Goal: Task Accomplishment & Management: Manage account settings

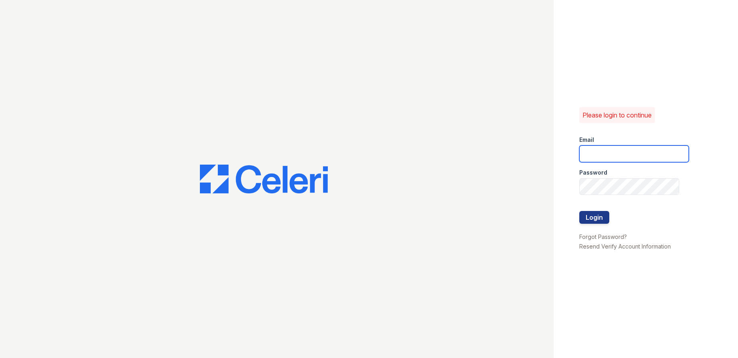
type input "[EMAIL_ADDRESS][DOMAIN_NAME]"
click at [580, 216] on button "Login" at bounding box center [594, 217] width 30 height 13
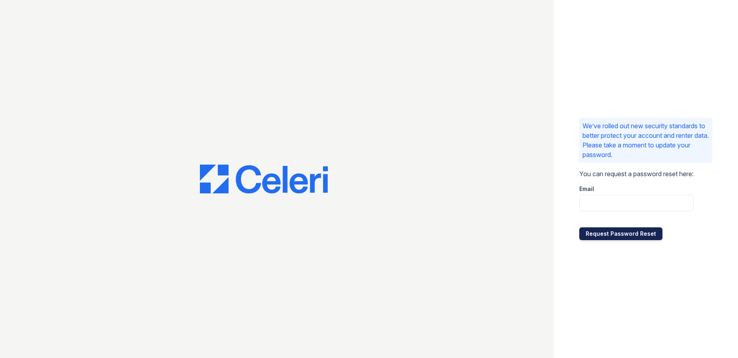
click at [613, 233] on button "Request Password Reset" at bounding box center [620, 233] width 83 height 13
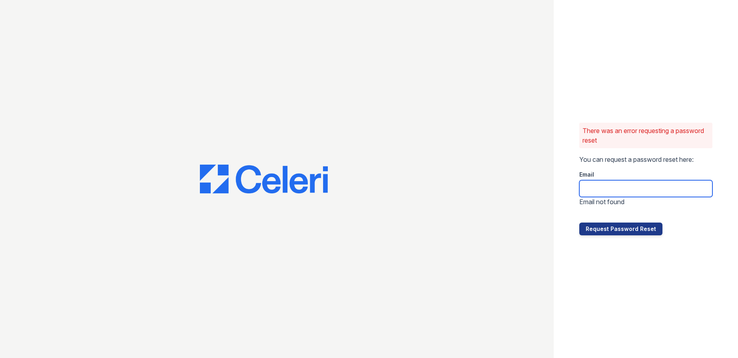
click at [600, 181] on input "email" at bounding box center [645, 188] width 133 height 17
type input "[EMAIL_ADDRESS][DOMAIN_NAME]"
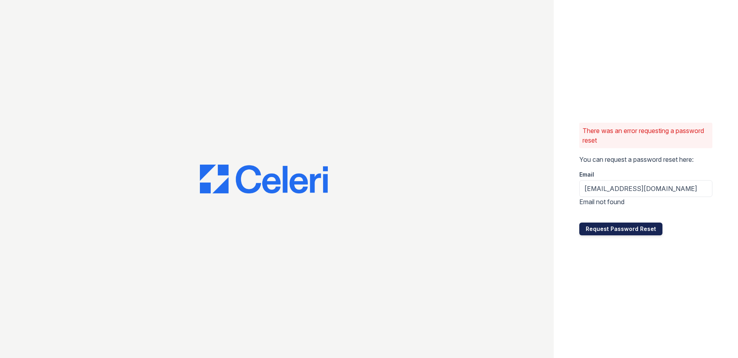
click at [607, 231] on button "Request Password Reset" at bounding box center [620, 229] width 83 height 13
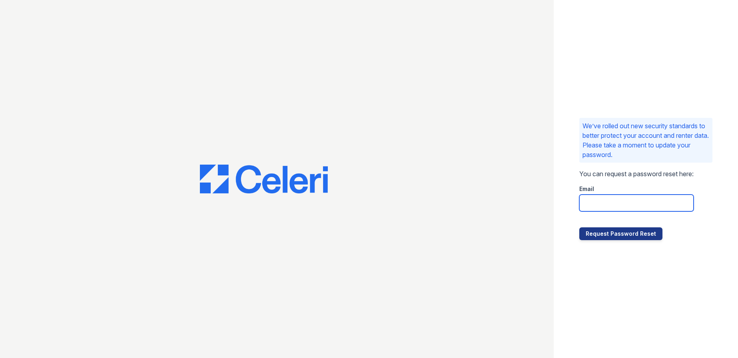
drag, startPoint x: 587, startPoint y: 211, endPoint x: 593, endPoint y: 212, distance: 5.4
click at [587, 211] on input "email" at bounding box center [636, 203] width 114 height 17
type input "thesocialatillinoisstate@trinity-pm.com"
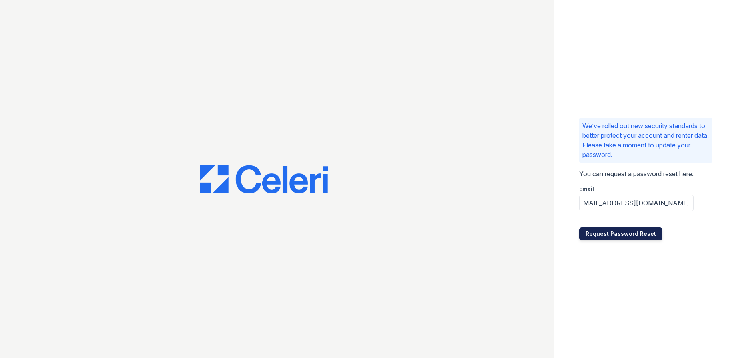
scroll to position [0, 0]
click at [626, 237] on button "Request Password Reset" at bounding box center [620, 233] width 83 height 13
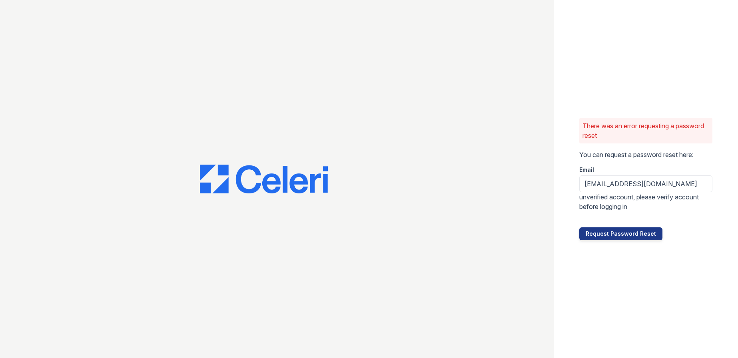
click at [603, 275] on div "There was an error requesting a password reset You can request a password reset…" at bounding box center [645, 179] width 185 height 358
click at [620, 182] on input "[EMAIL_ADDRESS][DOMAIN_NAME]" at bounding box center [645, 183] width 133 height 17
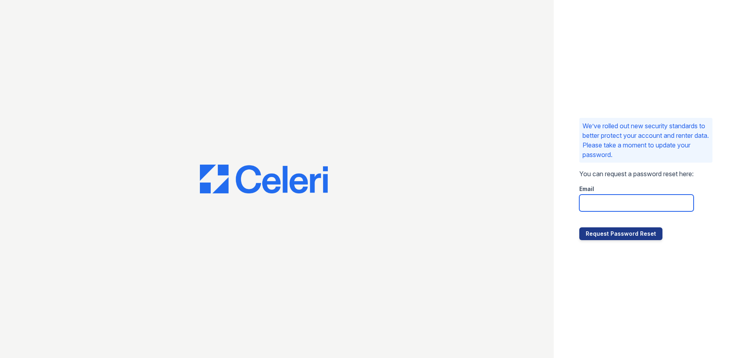
click at [597, 199] on input "email" at bounding box center [636, 203] width 114 height 17
type input "[EMAIL_ADDRESS][DOMAIN_NAME]"
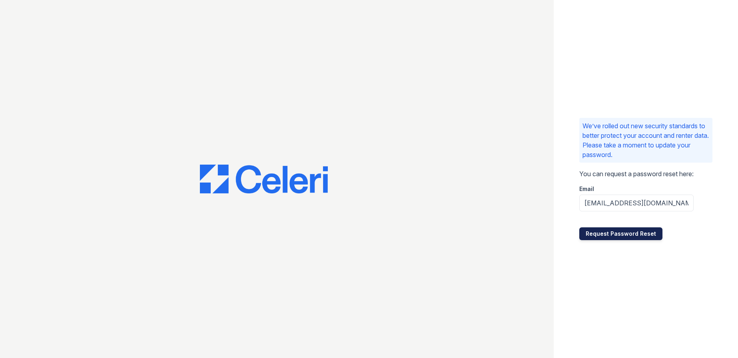
click at [612, 233] on button "Request Password Reset" at bounding box center [620, 233] width 83 height 13
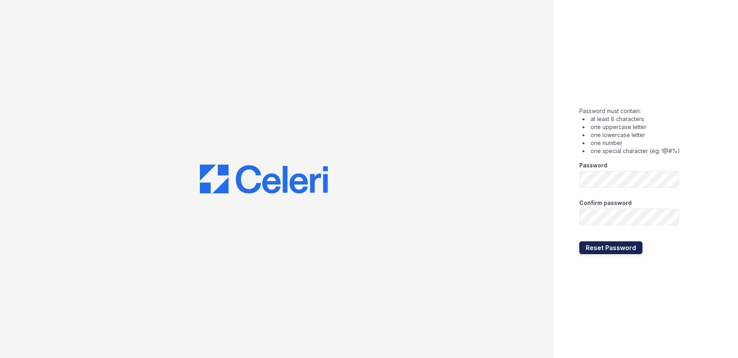
click at [587, 250] on button "Reset Password" at bounding box center [610, 247] width 63 height 13
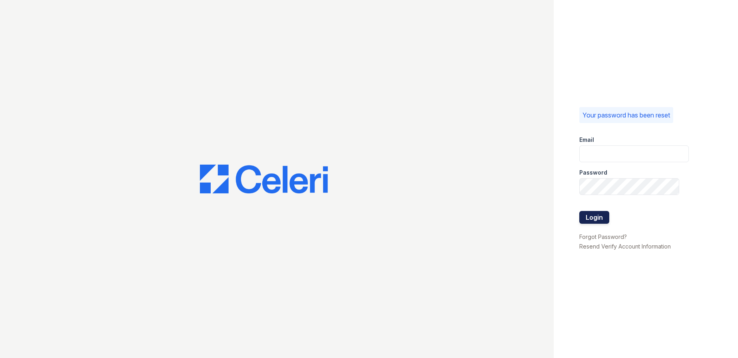
type input "thesocialnormal@trinity-pm.com"
click at [608, 219] on button "Login" at bounding box center [594, 217] width 30 height 13
